Goal: Task Accomplishment & Management: Manage account settings

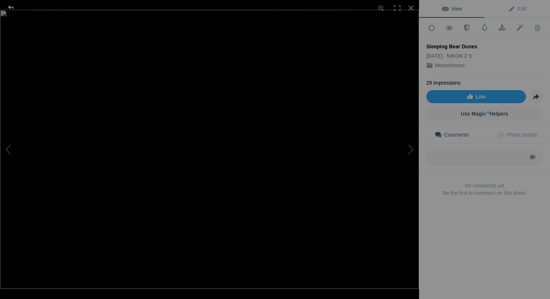
click at [11, 7] on div at bounding box center [11, 7] width 26 height 15
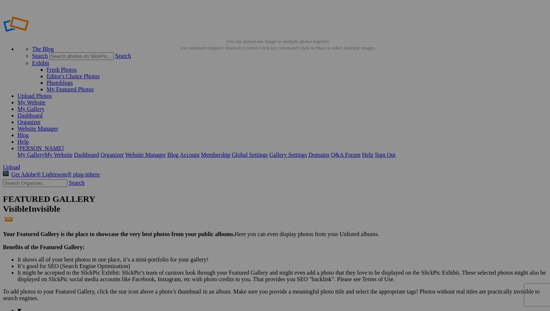
click at [226, 202] on span "Yes" at bounding box center [222, 203] width 8 height 6
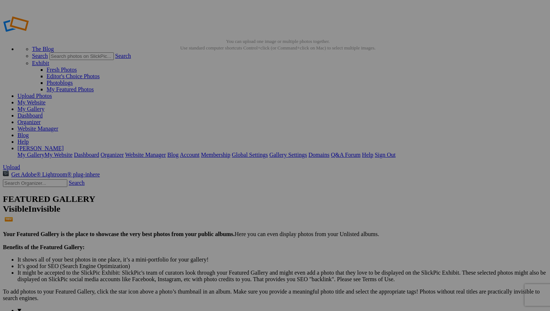
click at [226, 204] on span "Yes" at bounding box center [222, 203] width 8 height 6
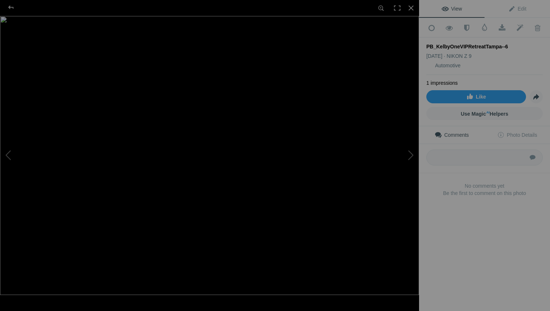
click at [260, 141] on img at bounding box center [209, 155] width 419 height 279
click at [260, 141] on img at bounding box center [123, 180] width 1138 height 758
click at [365, 155] on div "PB_KelbyOneVIPRetreatTampa--6" at bounding box center [209, 155] width 419 height 311
click at [10, 7] on div at bounding box center [11, 7] width 26 height 15
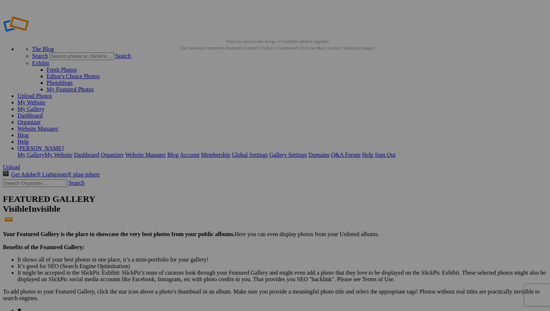
click at [226, 203] on span "Yes" at bounding box center [222, 203] width 8 height 6
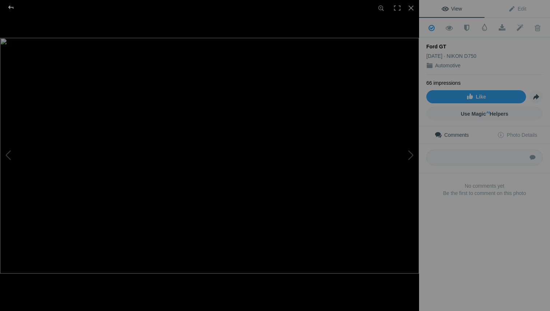
click at [11, 7] on div at bounding box center [11, 7] width 26 height 15
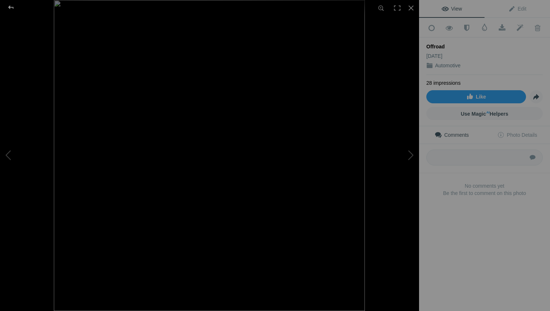
click at [11, 6] on div at bounding box center [11, 7] width 26 height 15
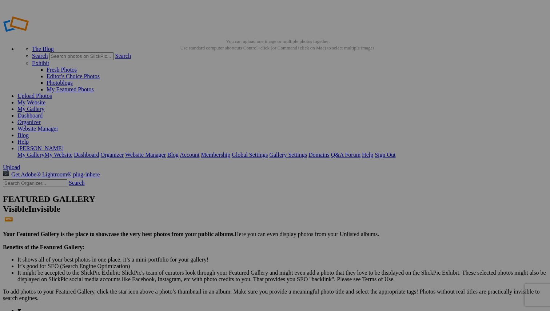
click at [226, 202] on span "Yes" at bounding box center [222, 203] width 8 height 6
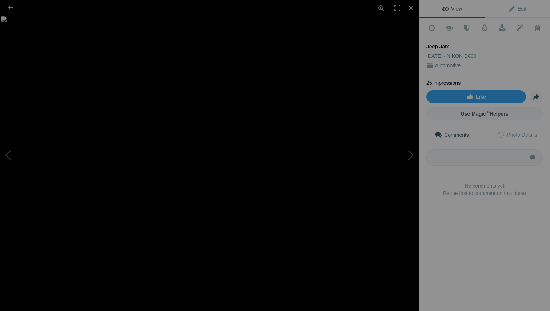
click at [251, 181] on img at bounding box center [209, 156] width 419 height 280
click at [245, 160] on img at bounding box center [185, 140] width 664 height 443
click at [12, 7] on div at bounding box center [11, 7] width 26 height 15
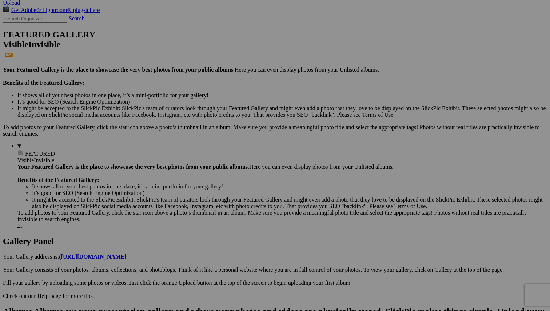
scroll to position [166, 0]
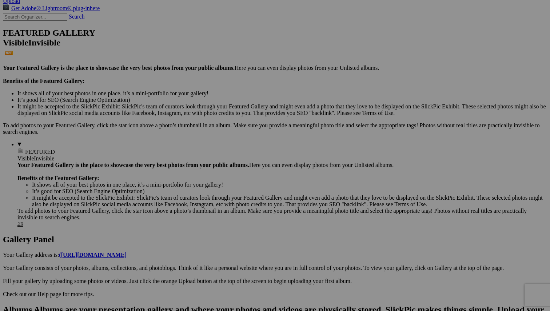
type input "S"
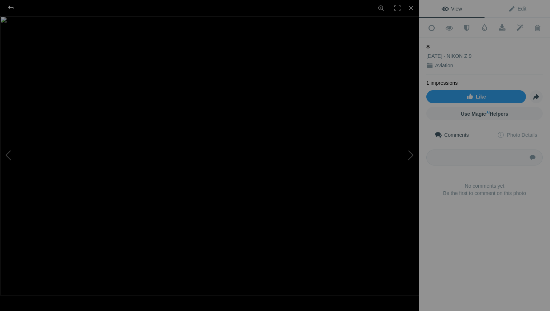
click at [9, 9] on div at bounding box center [11, 7] width 26 height 15
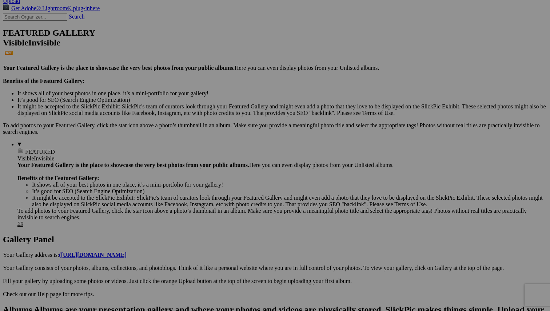
type input "F35 Practice"
type input "S"
type input "F35 Practice"
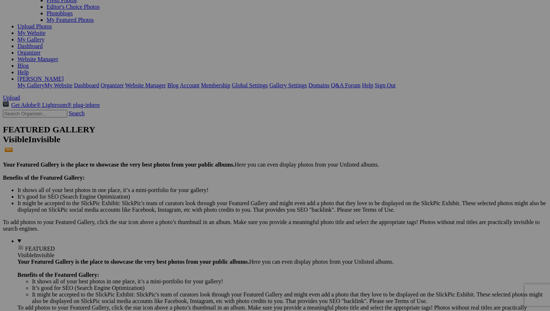
scroll to position [68, 0]
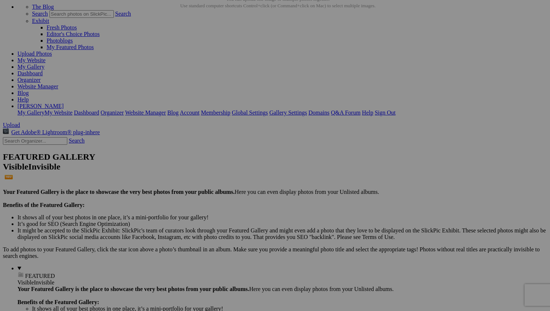
scroll to position [36, 0]
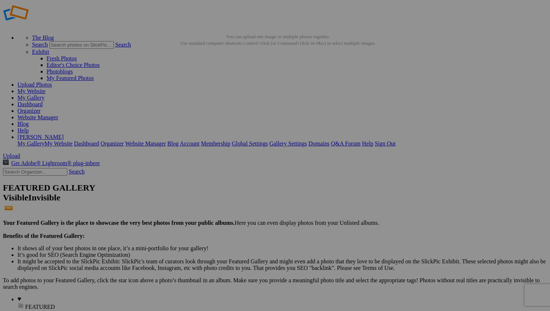
scroll to position [4, 0]
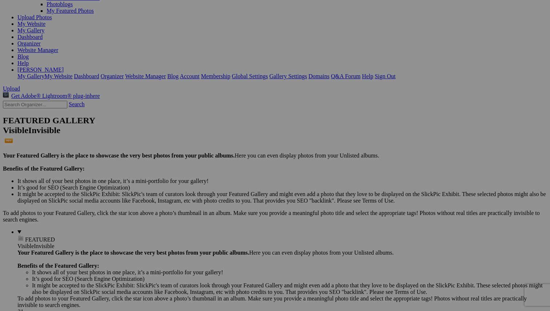
scroll to position [78, 0]
